Goal: Task Accomplishment & Management: Manage account settings

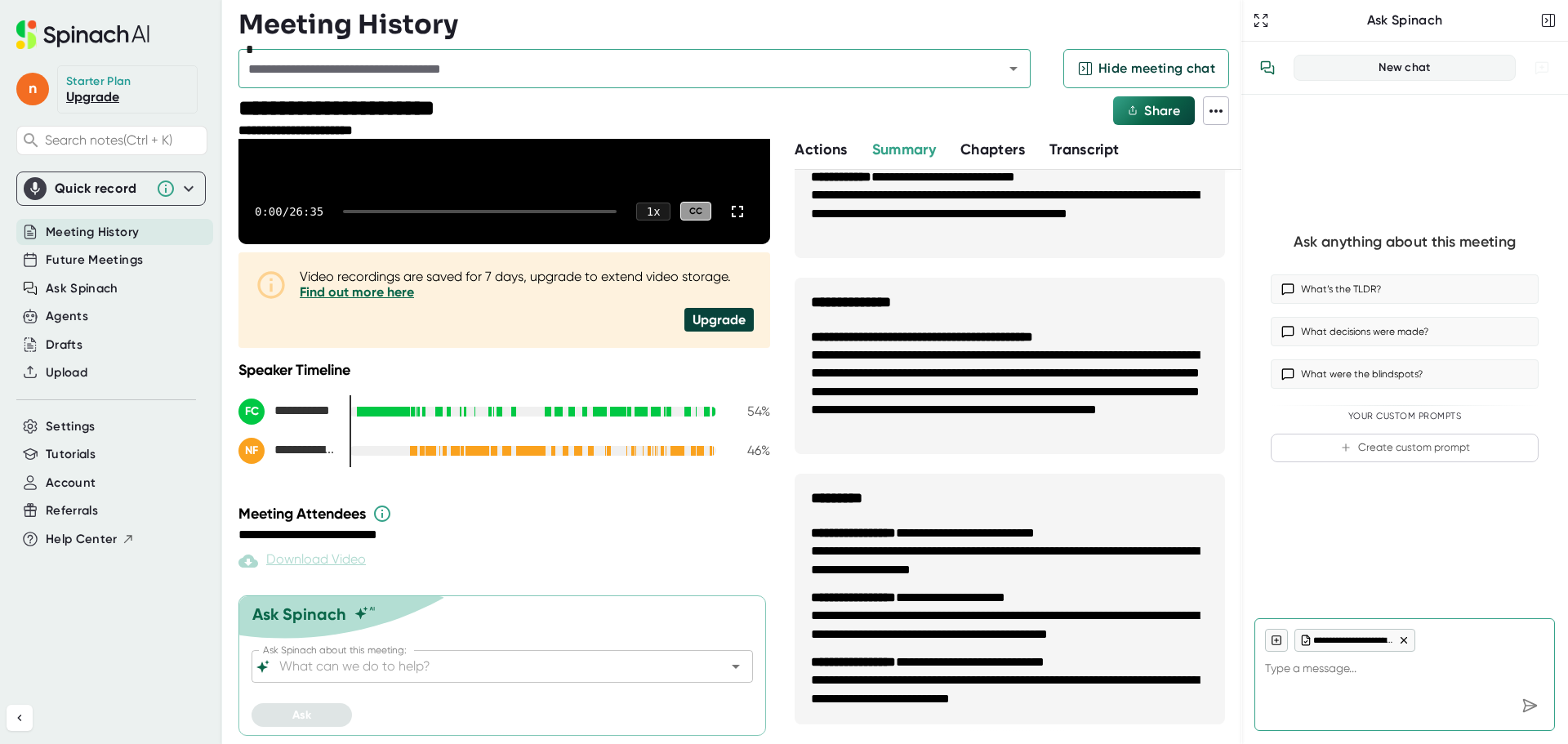
scroll to position [265, 0]
click at [738, 670] on icon "Open" at bounding box center [736, 668] width 20 height 20
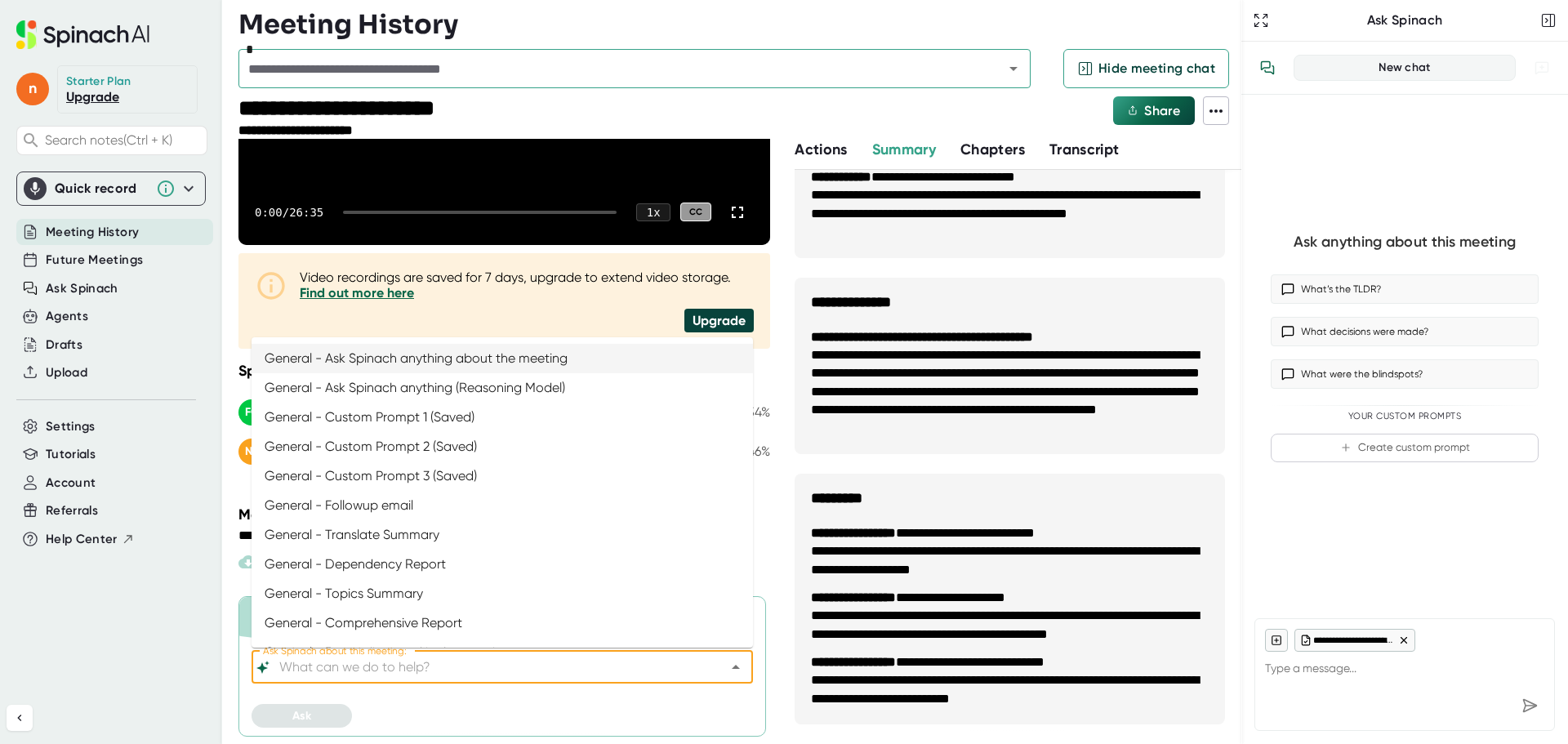
click at [524, 706] on div "Ask" at bounding box center [503, 716] width 502 height 24
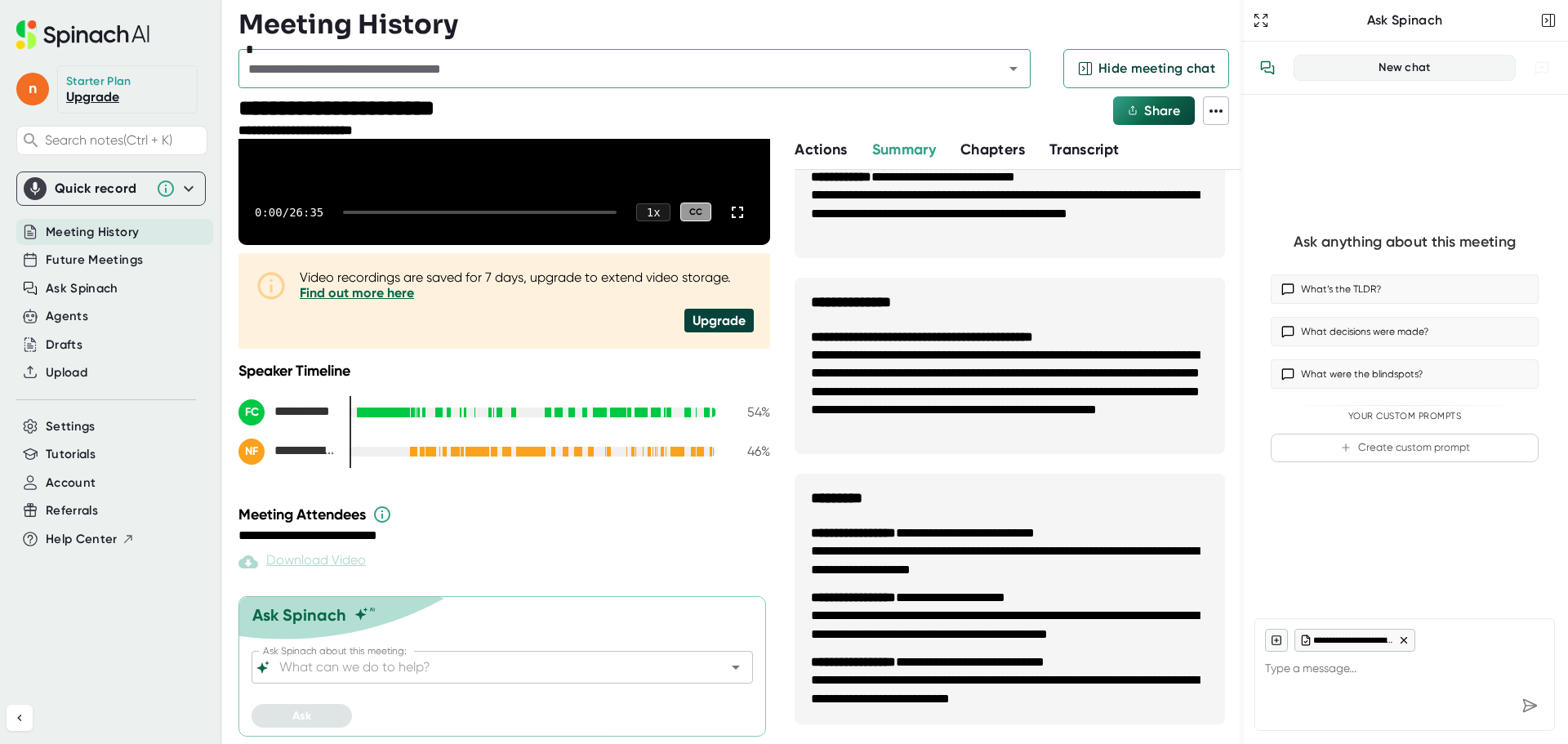
scroll to position [0, 0]
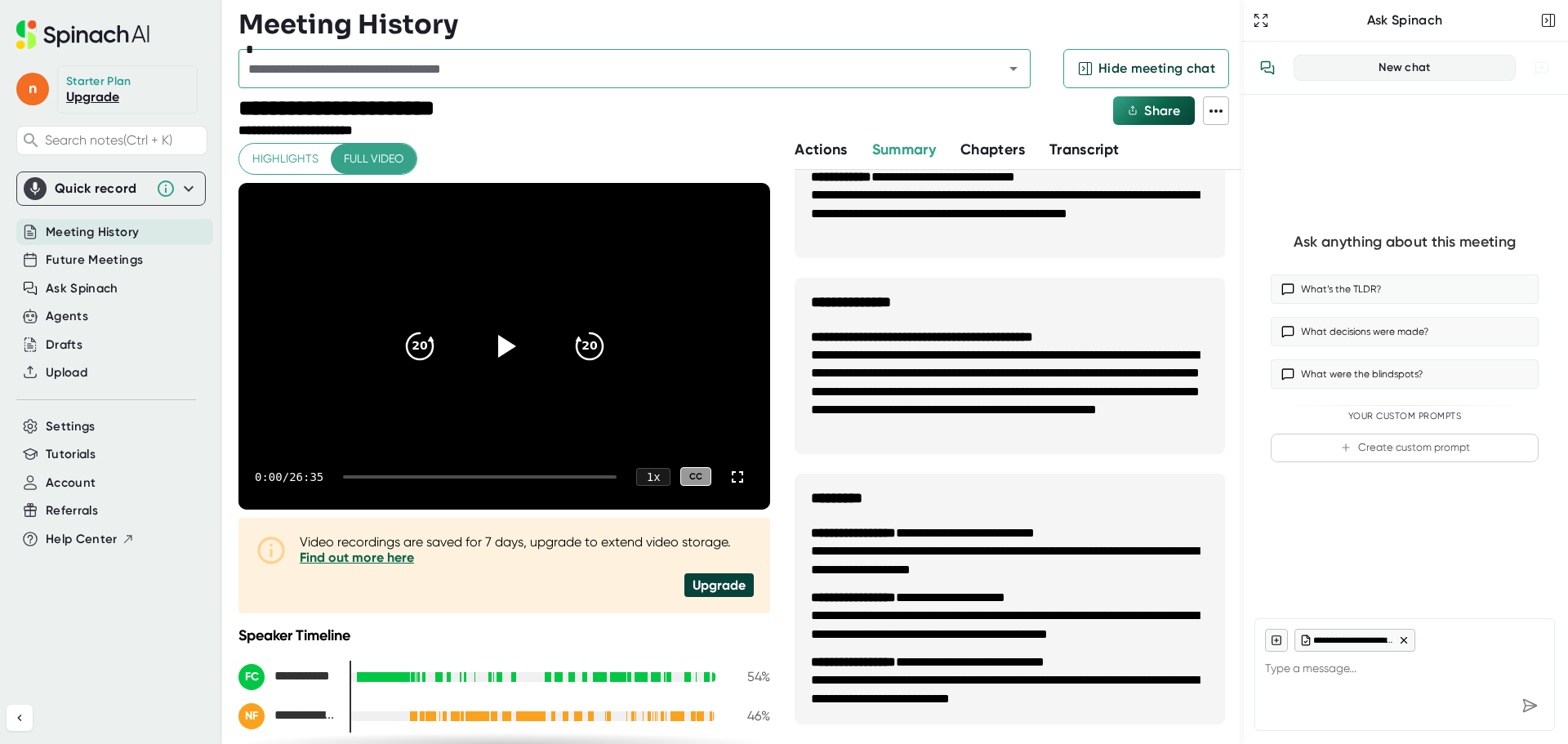
click at [190, 187] on icon at bounding box center [188, 188] width 20 height 20
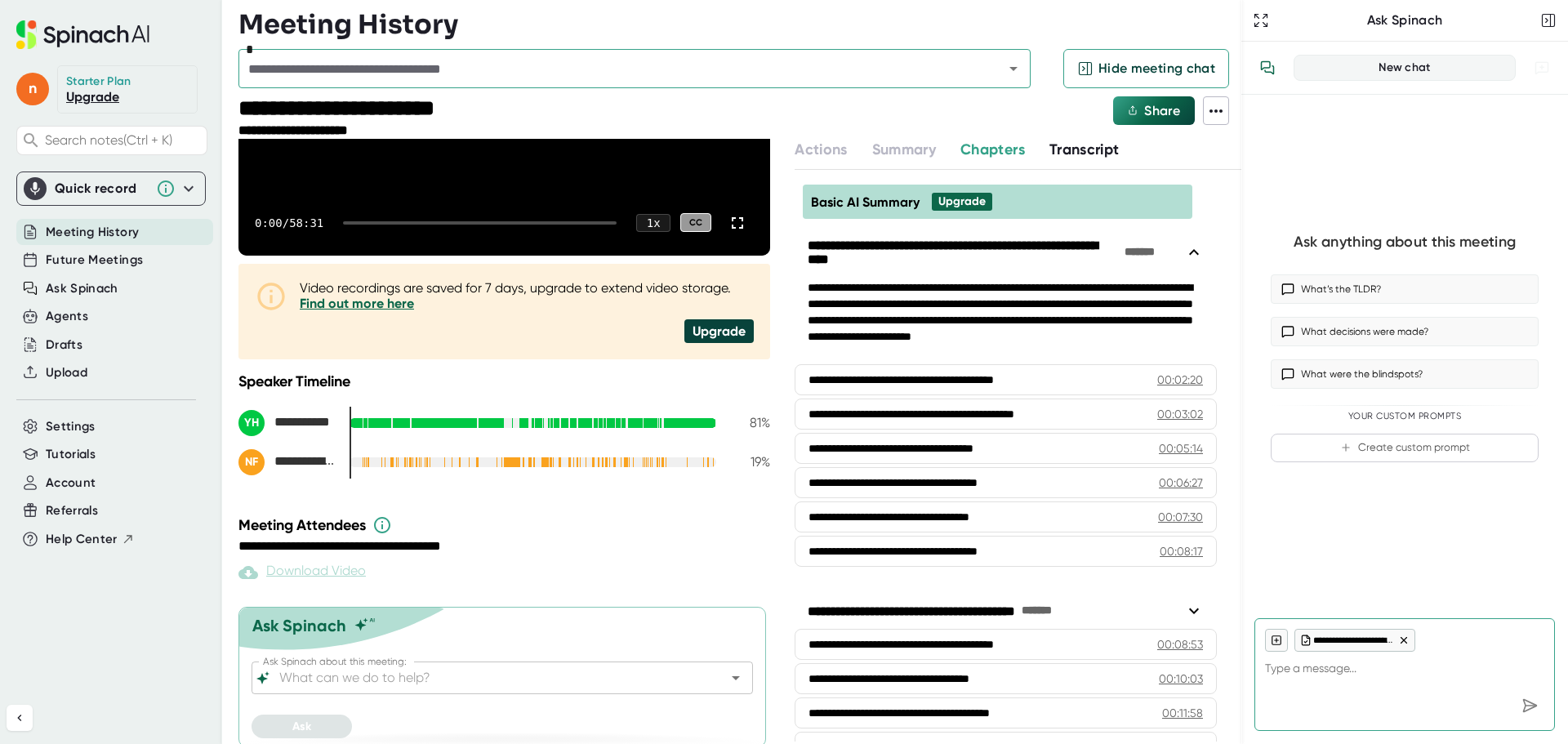
scroll to position [266, 0]
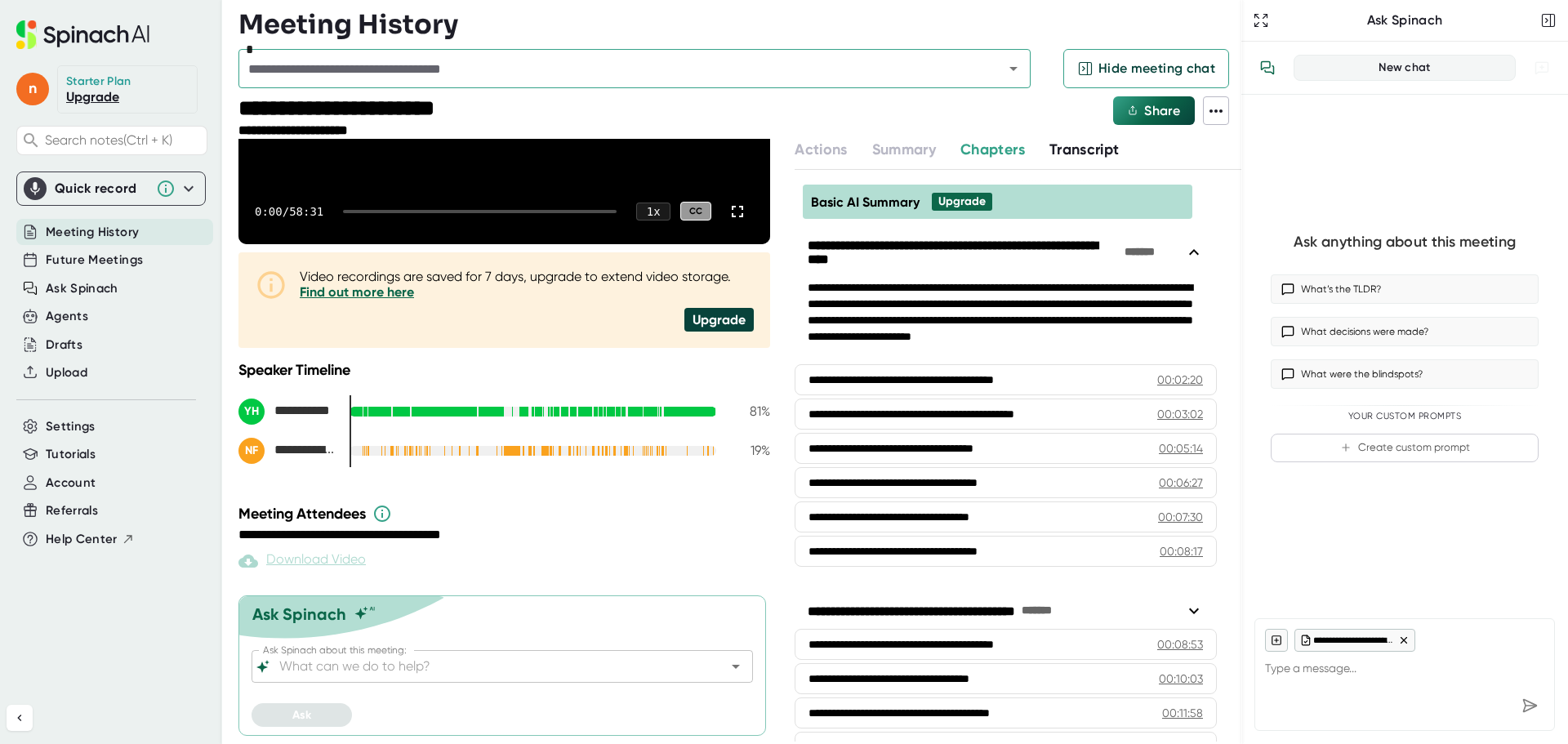
click at [95, 98] on link "Upgrade" at bounding box center [93, 97] width 54 height 16
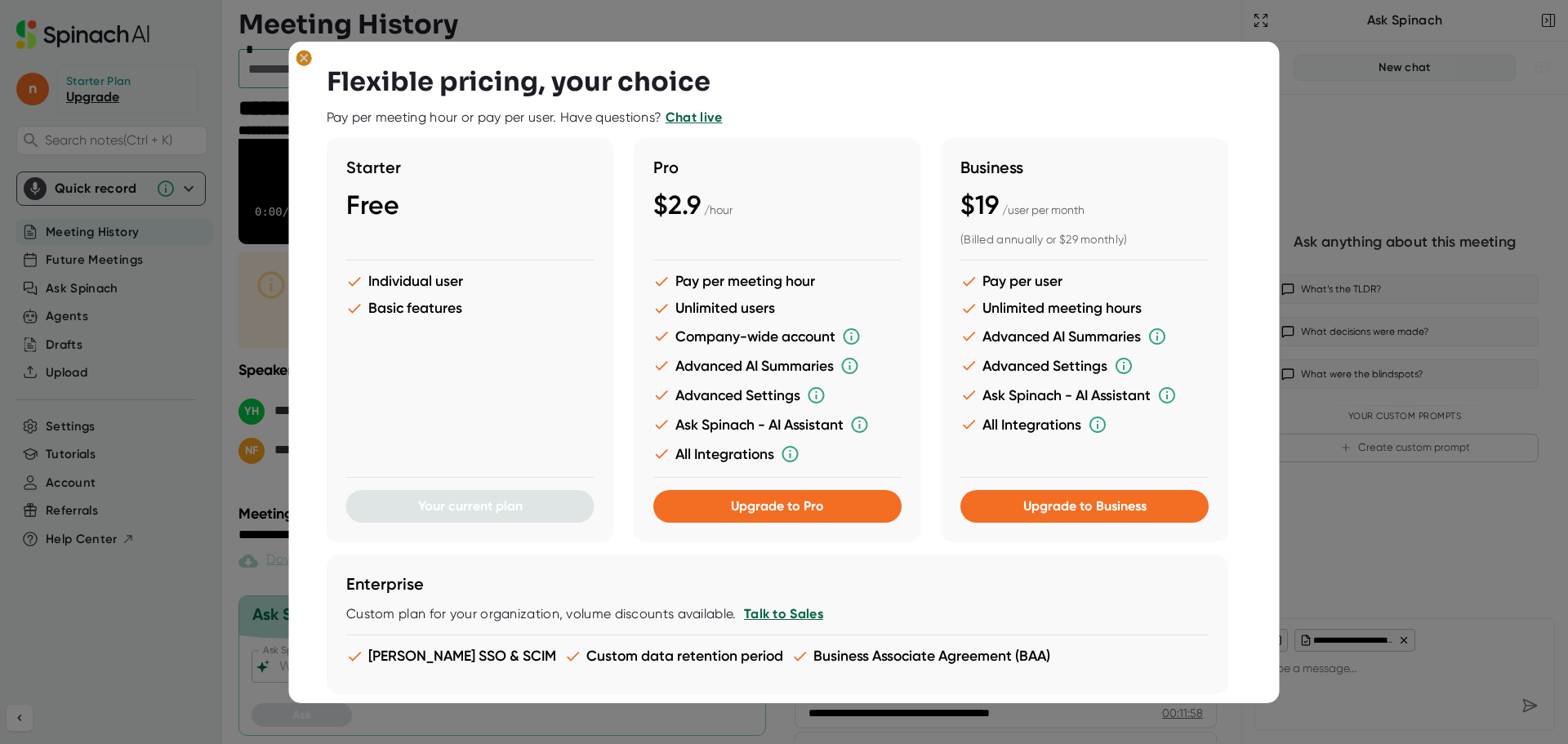
click at [301, 61] on icon at bounding box center [303, 57] width 7 height 7
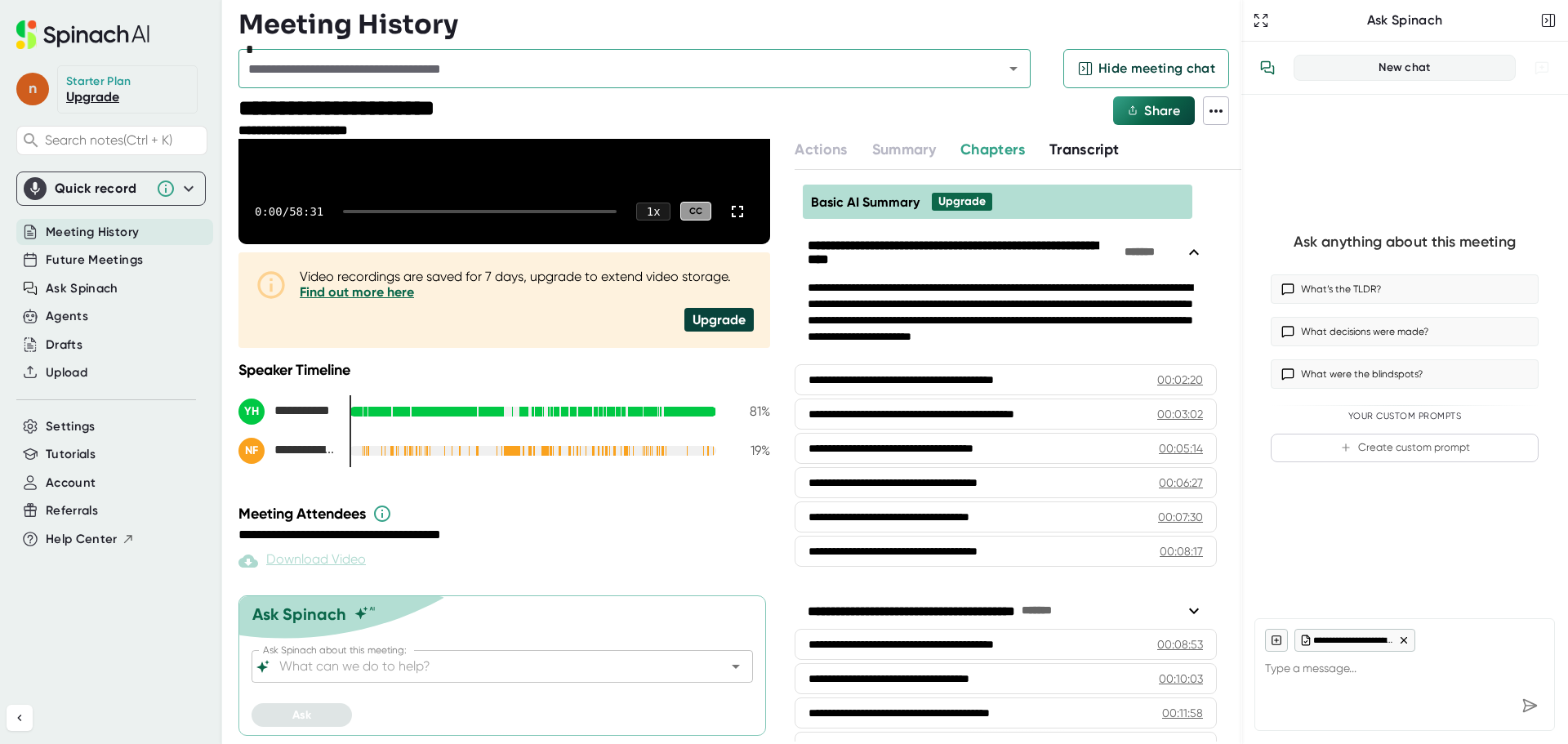
click at [34, 90] on span "n" at bounding box center [32, 88] width 33 height 33
click at [96, 648] on div at bounding box center [784, 372] width 1568 height 744
click at [81, 316] on div "Agents" at bounding box center [66, 316] width 43 height 19
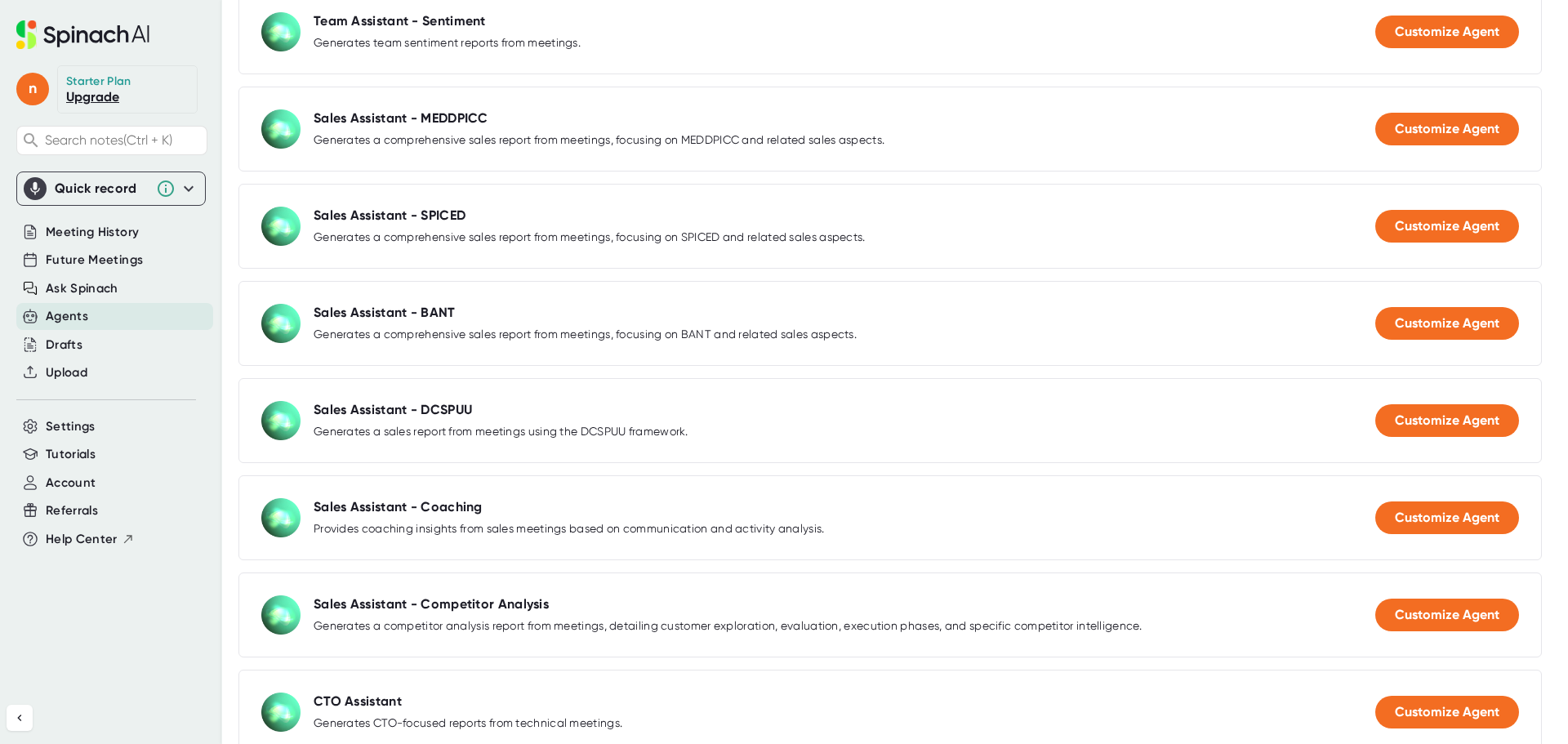
scroll to position [1606, 0]
